Goal: Find specific page/section: Find specific page/section

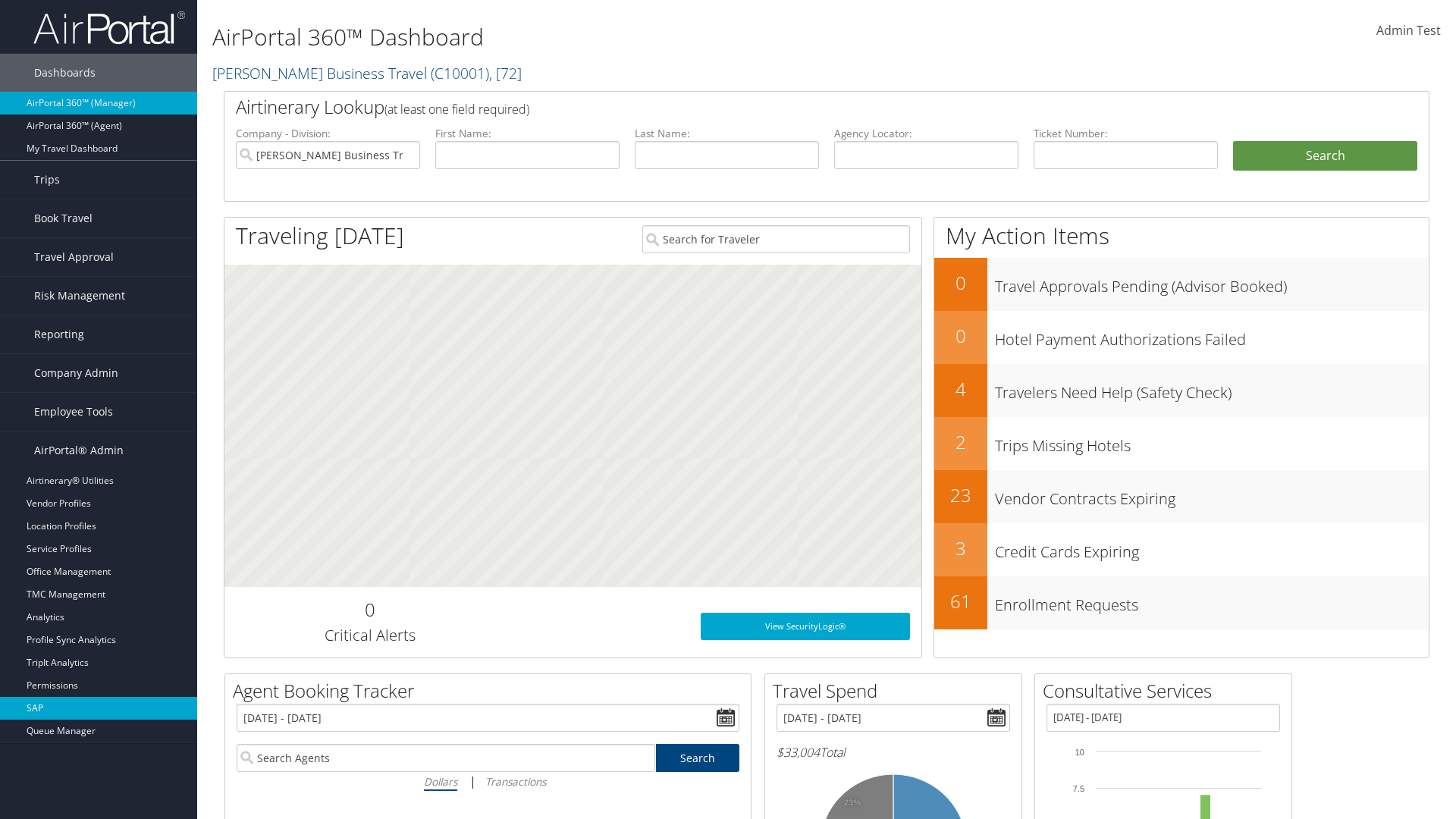
click at [98, 708] on link "SAP" at bounding box center [98, 708] width 197 height 23
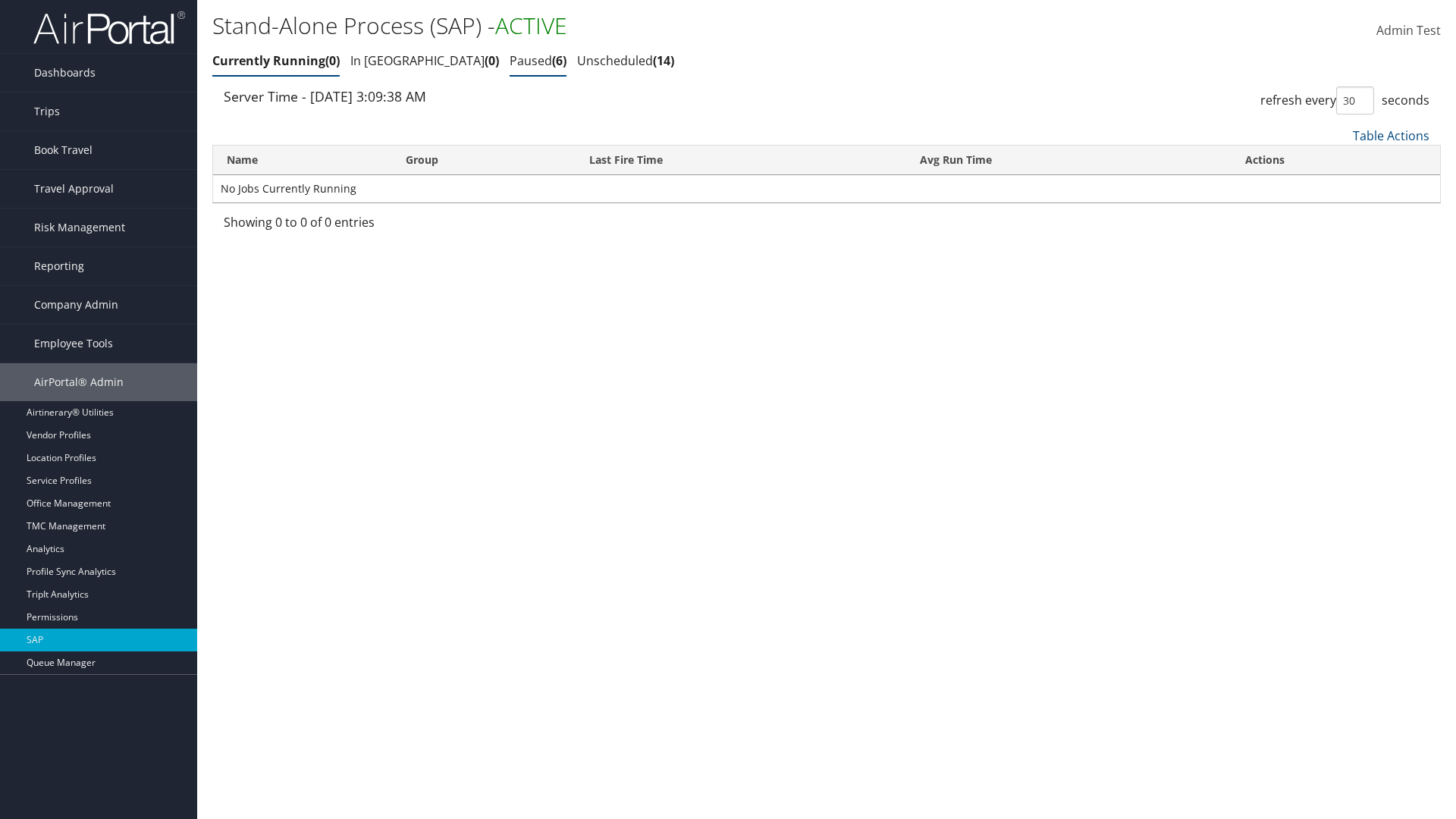
click at [510, 60] on link "Paused 6" at bounding box center [538, 61] width 57 height 17
